Goal: Information Seeking & Learning: Learn about a topic

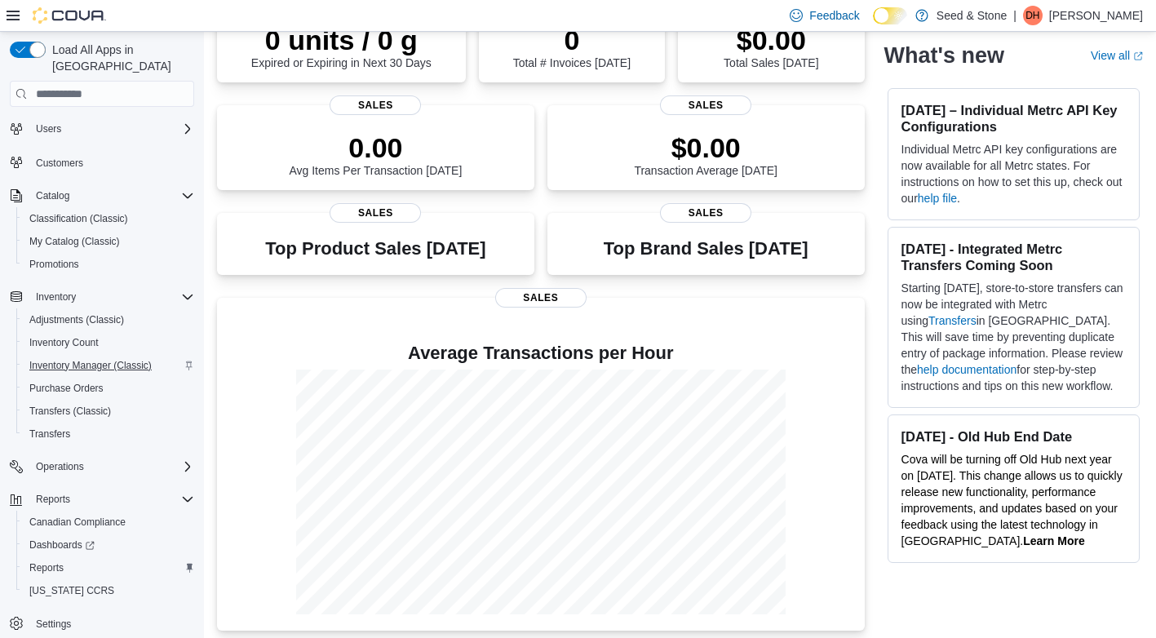
scroll to position [171, 0]
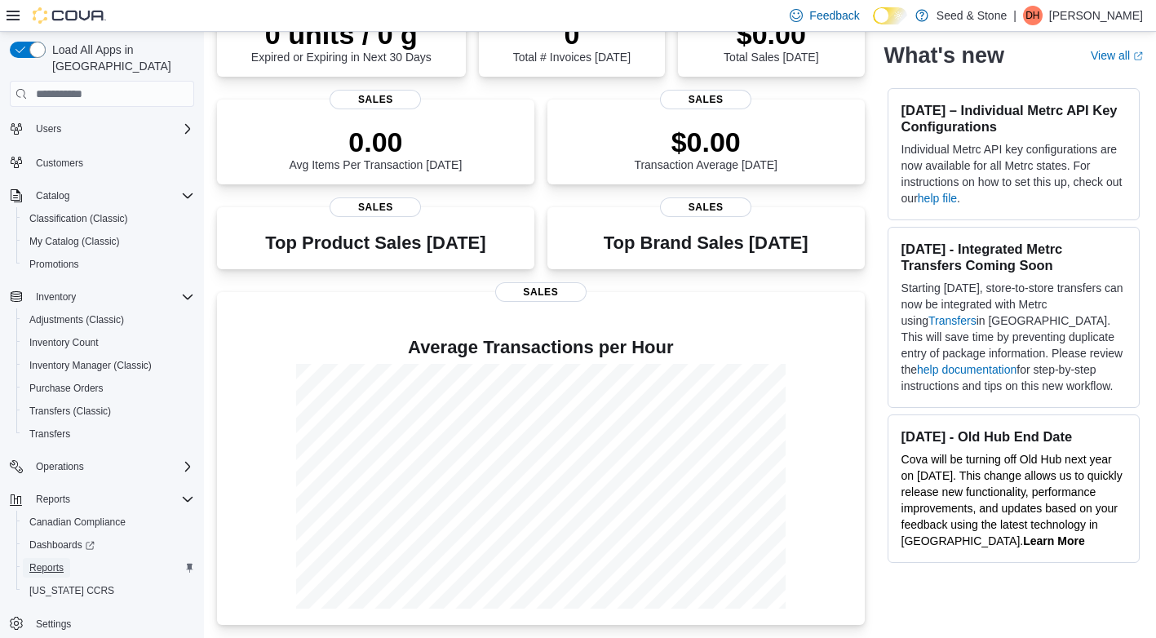
click at [51, 561] on span "Reports" at bounding box center [46, 567] width 34 height 13
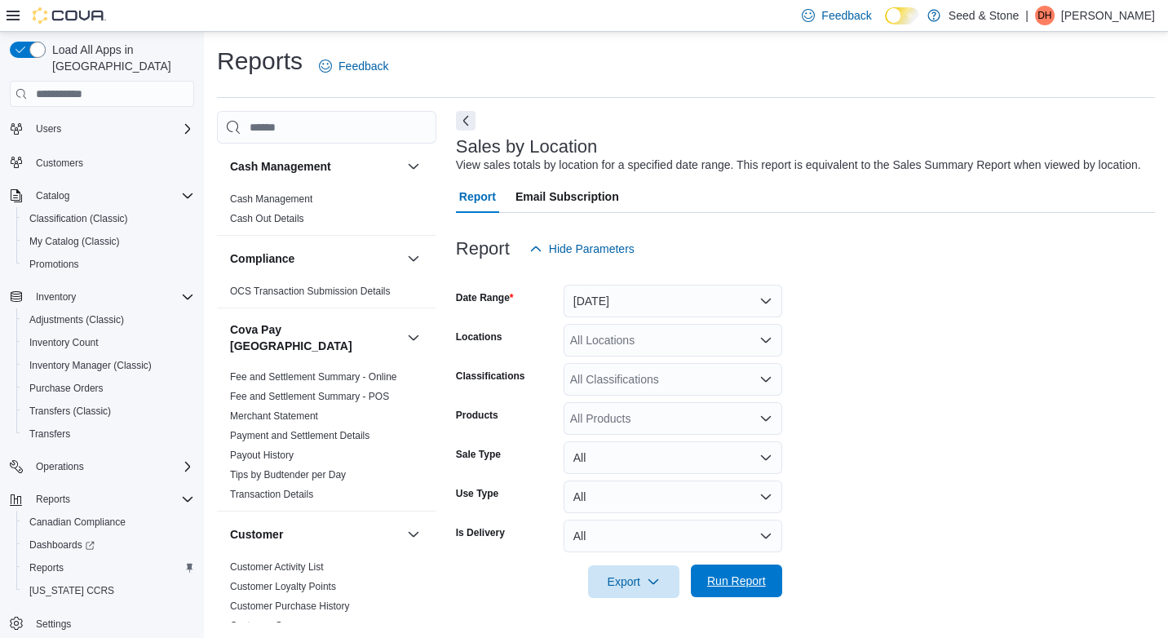
click at [738, 577] on span "Run Report" at bounding box center [736, 581] width 59 height 16
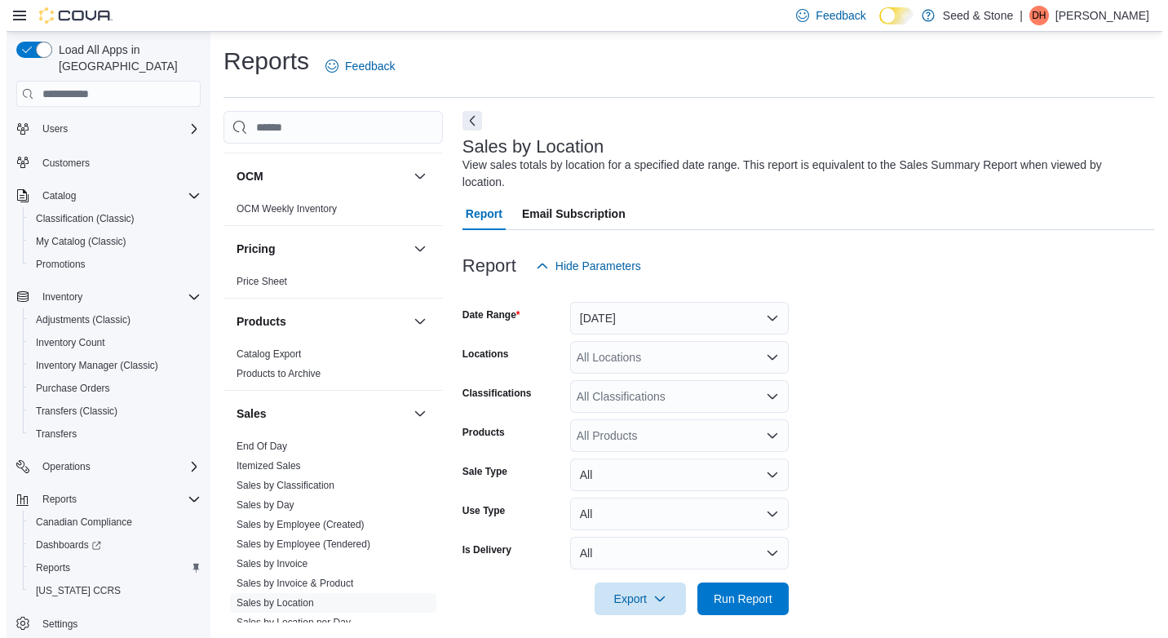
scroll to position [1284, 0]
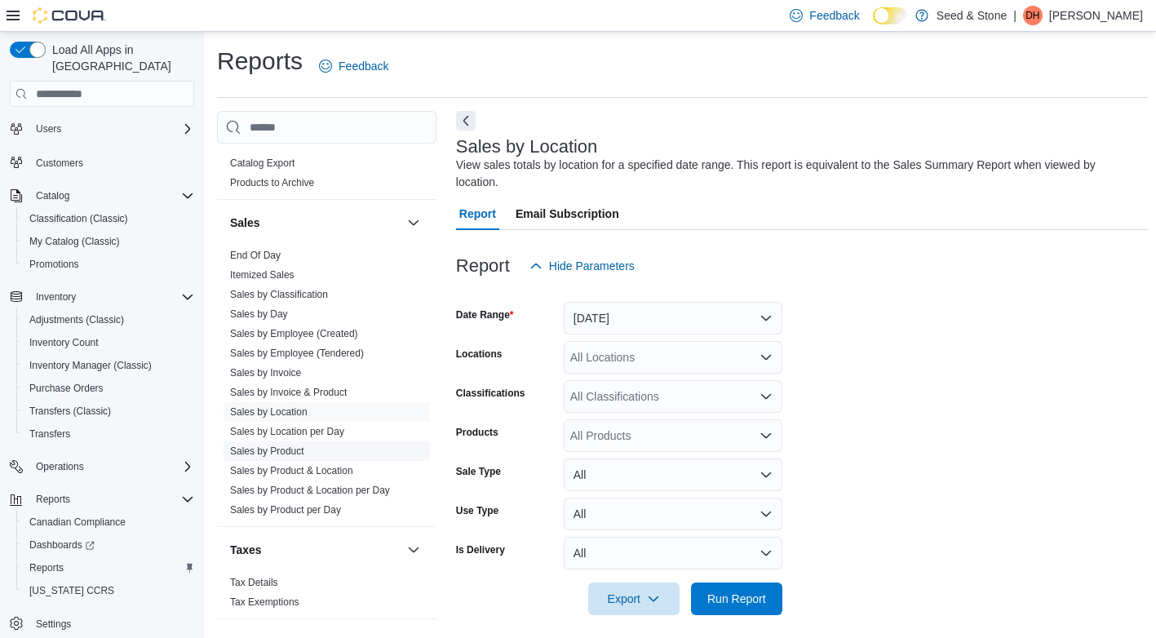
click at [260, 445] on link "Sales by Product" at bounding box center [267, 450] width 74 height 11
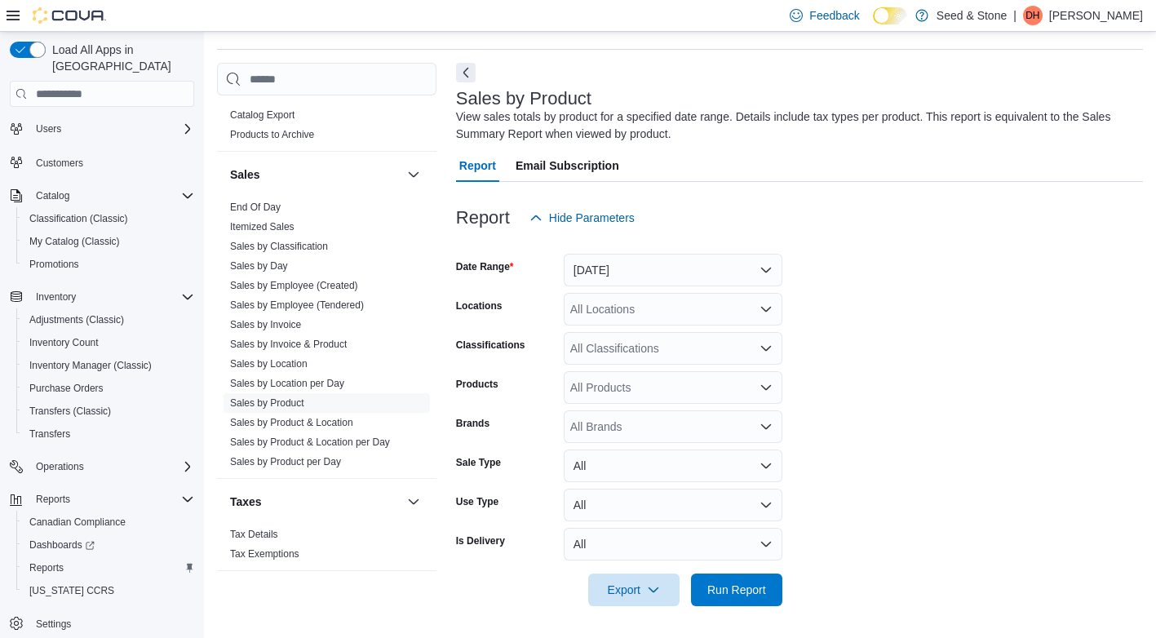
scroll to position [49, 0]
click at [728, 310] on div "All Locations" at bounding box center [673, 308] width 219 height 33
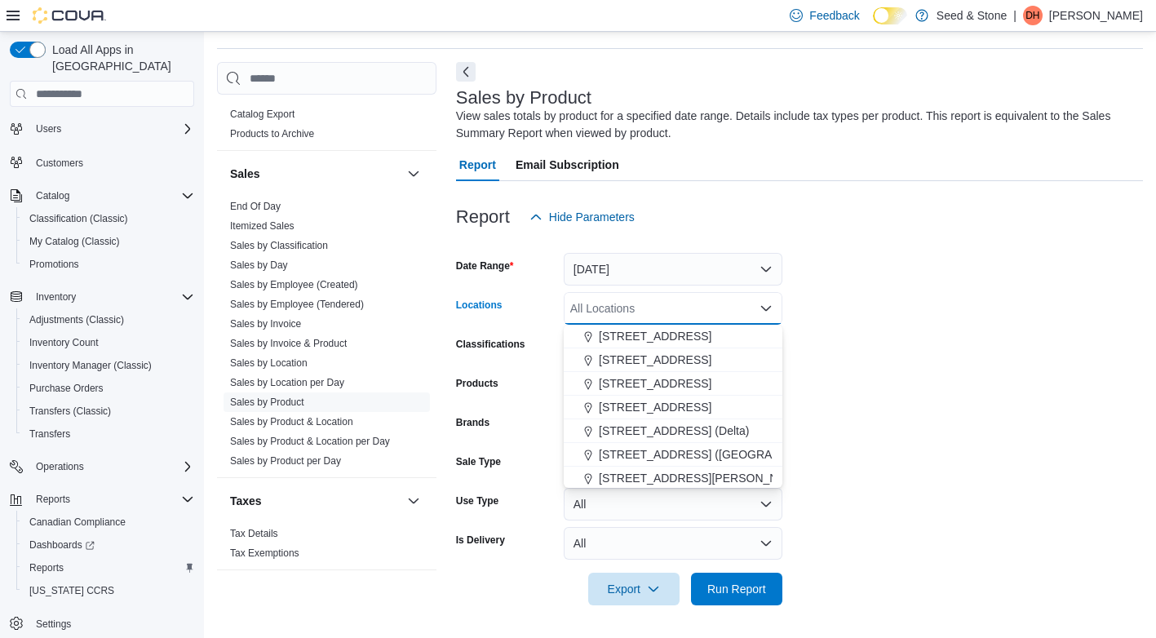
scroll to position [73, 0]
click at [640, 426] on span "616 Fort St. (Bay Centre)" at bounding box center [720, 428] width 242 height 16
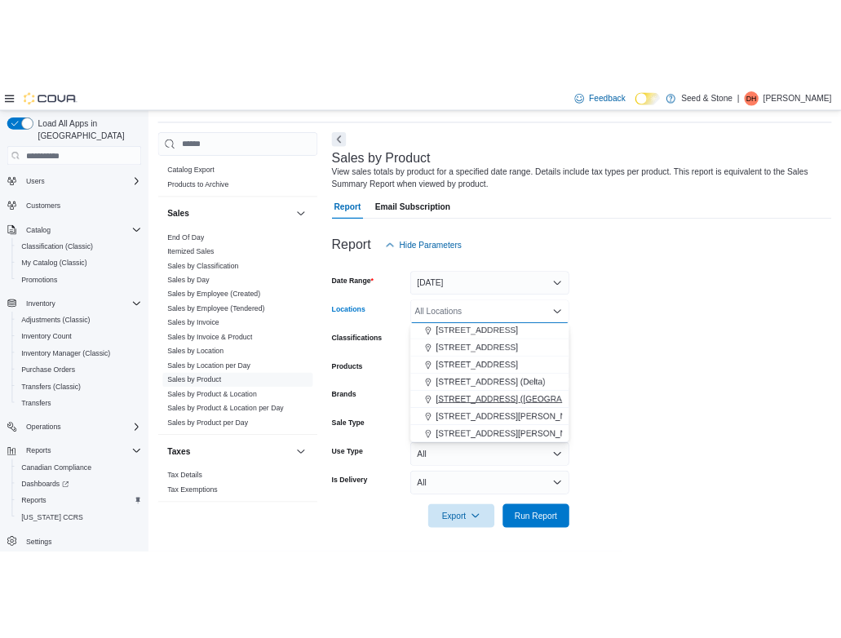
scroll to position [50, 0]
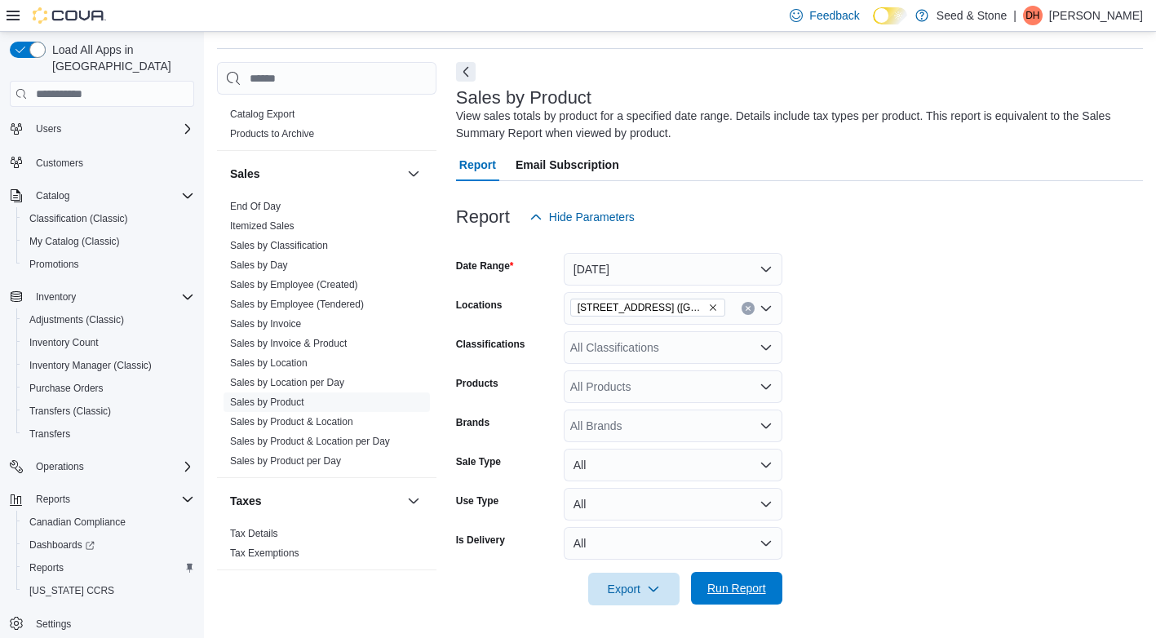
click at [729, 586] on span "Run Report" at bounding box center [736, 588] width 59 height 16
click at [654, 584] on icon "button" at bounding box center [653, 588] width 13 height 13
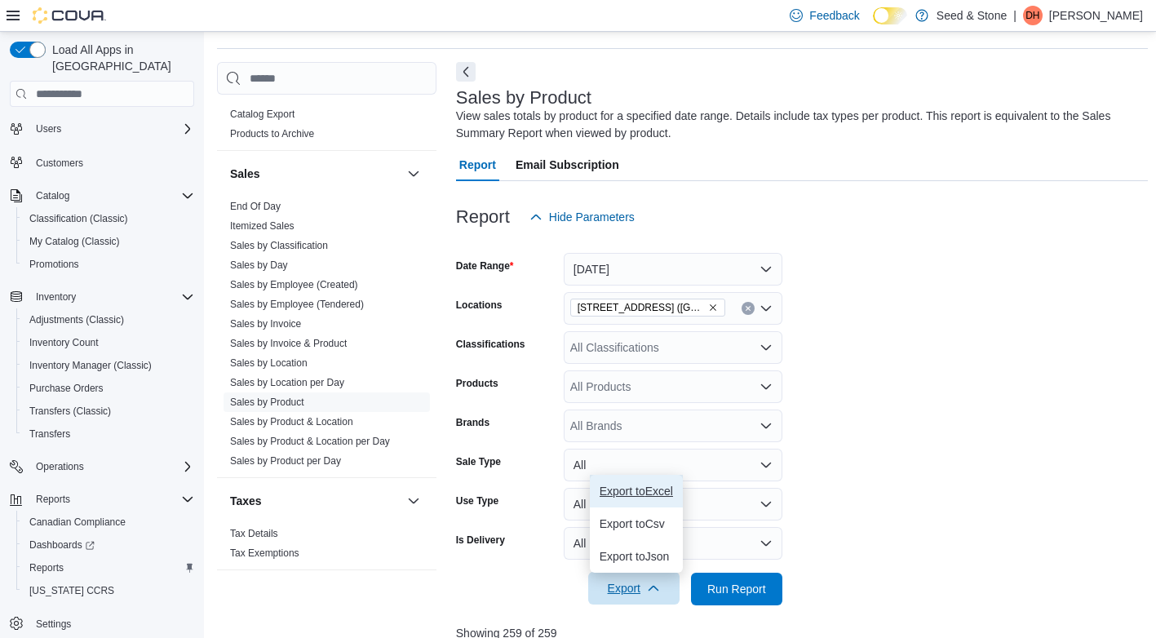
click at [625, 493] on span "Export to Excel" at bounding box center [636, 491] width 73 height 13
